Goal: Information Seeking & Learning: Learn about a topic

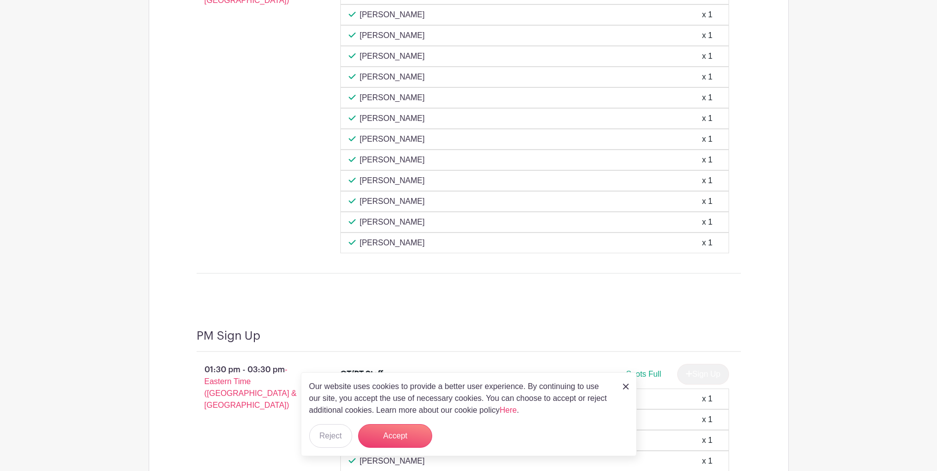
scroll to position [1433, 0]
click at [392, 434] on button "Accept" at bounding box center [395, 436] width 74 height 24
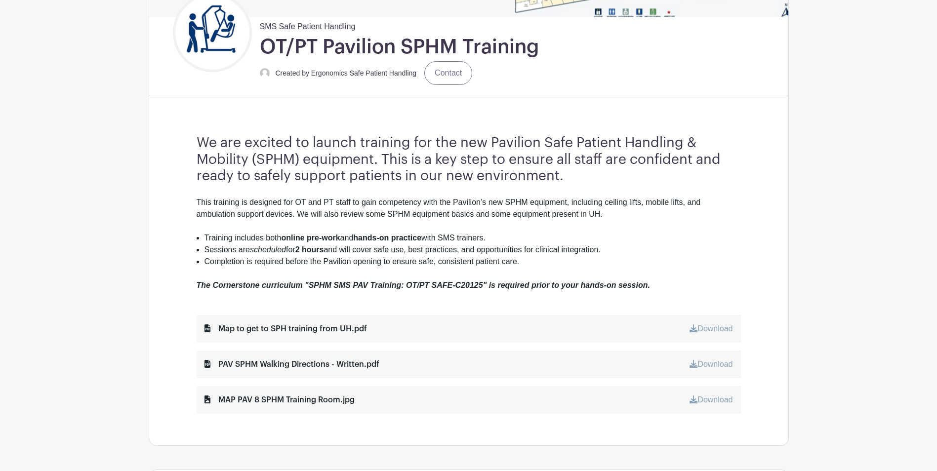
scroll to position [296, 0]
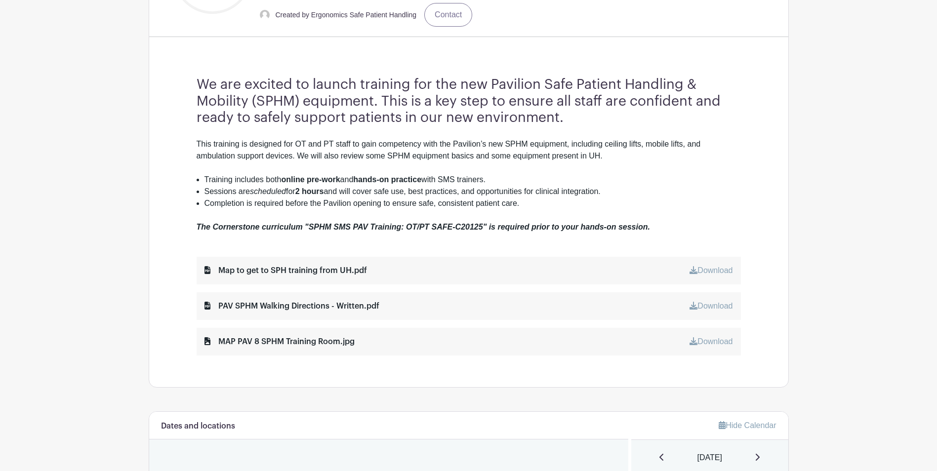
click at [279, 340] on div "MAP PAV 8 SPHM Training Room.jpg" at bounding box center [280, 342] width 150 height 12
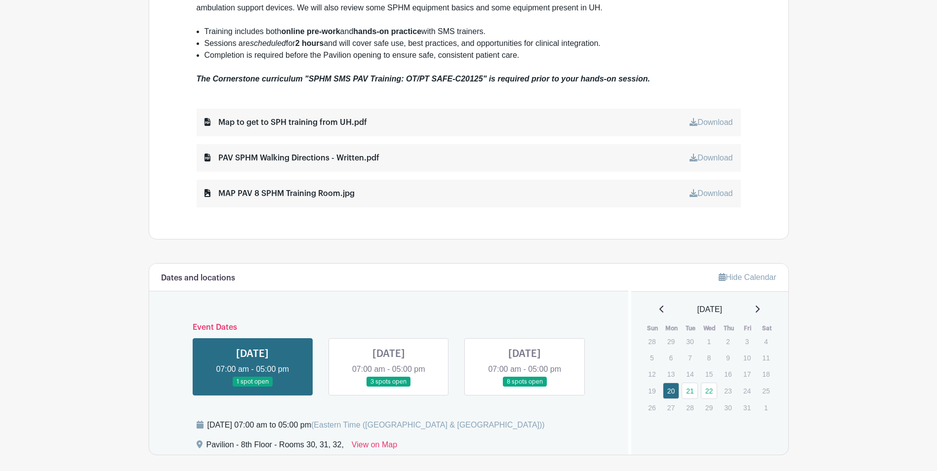
scroll to position [741, 0]
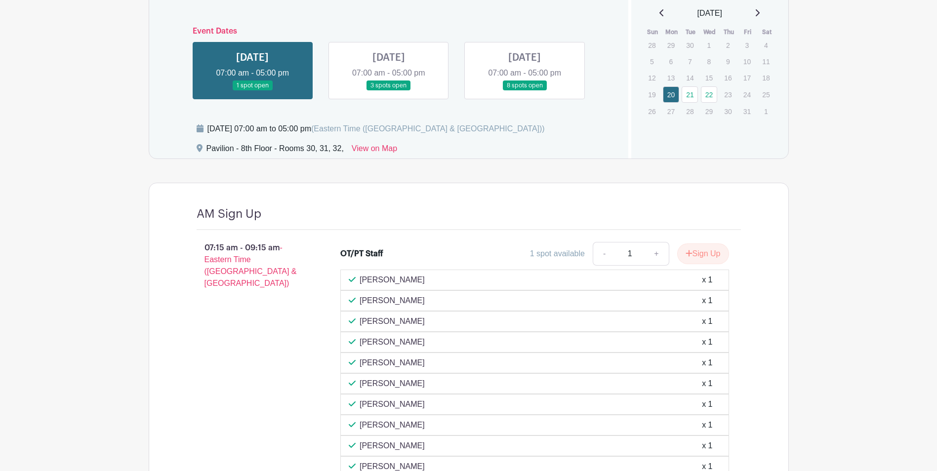
click at [389, 91] on link at bounding box center [389, 91] width 0 height 0
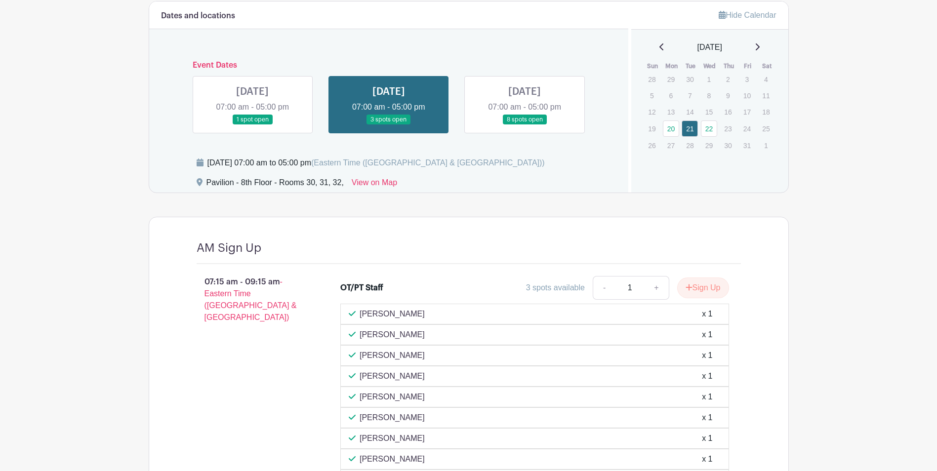
scroll to position [692, 0]
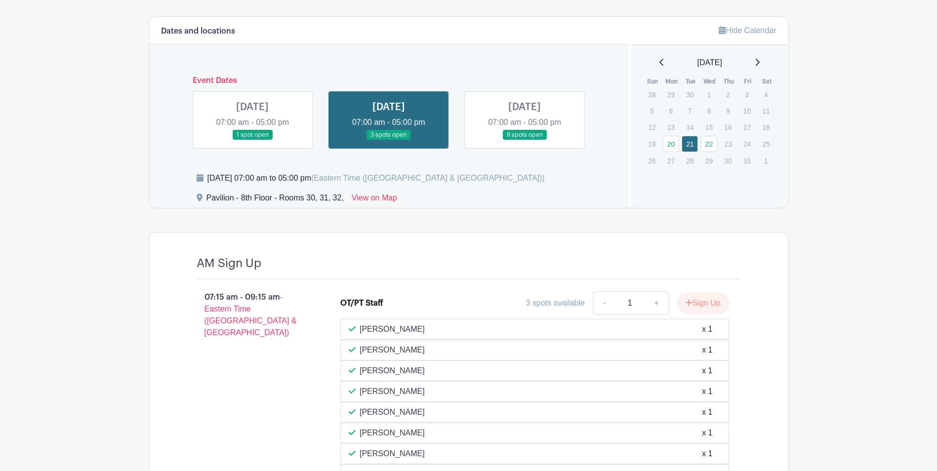
click at [253, 140] on link at bounding box center [253, 140] width 0 height 0
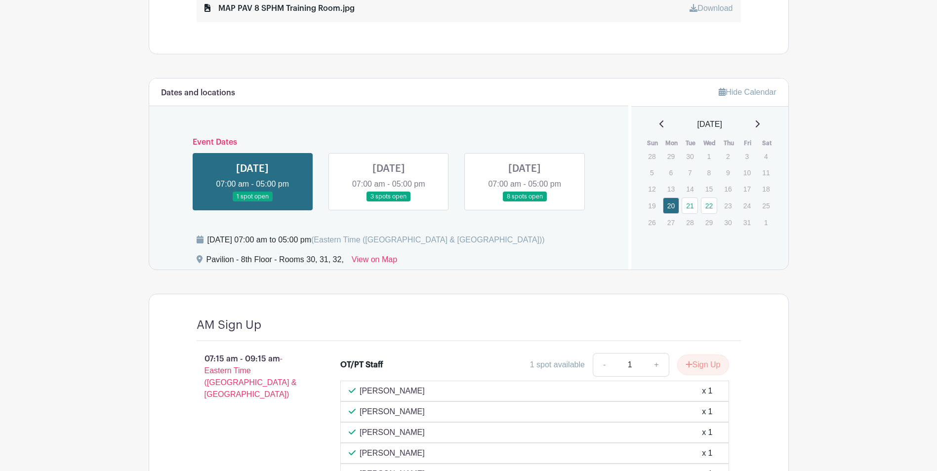
scroll to position [581, 0]
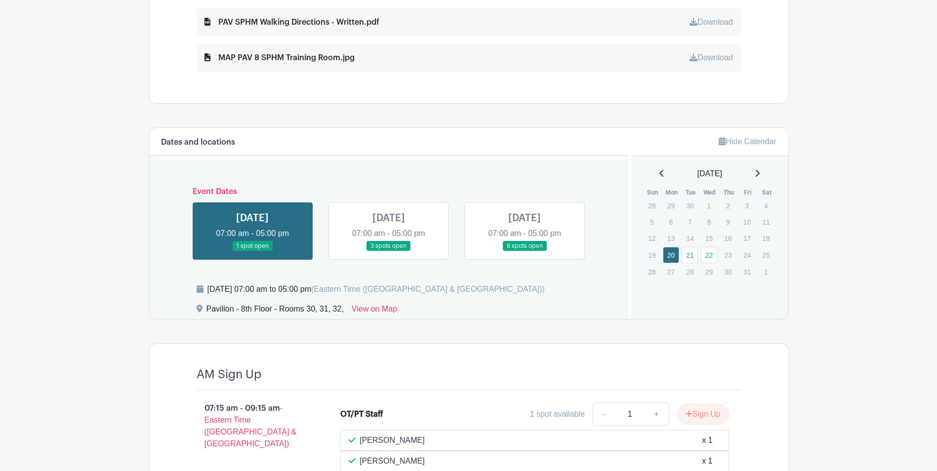
click at [389, 252] on link at bounding box center [389, 252] width 0 height 0
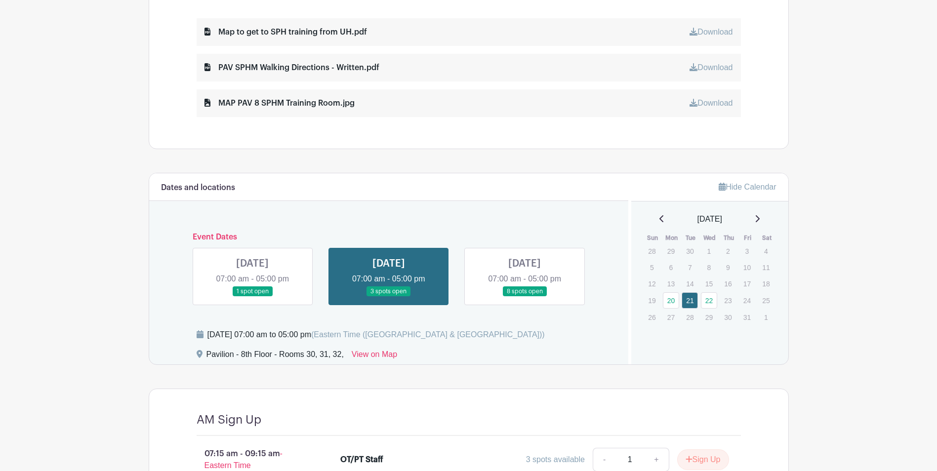
scroll to position [469, 0]
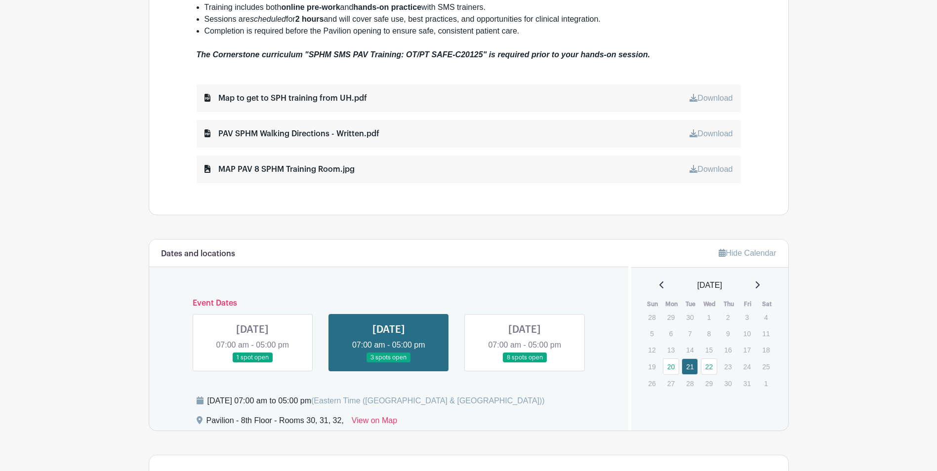
click at [525, 363] on link at bounding box center [525, 363] width 0 height 0
